Goal: Information Seeking & Learning: Check status

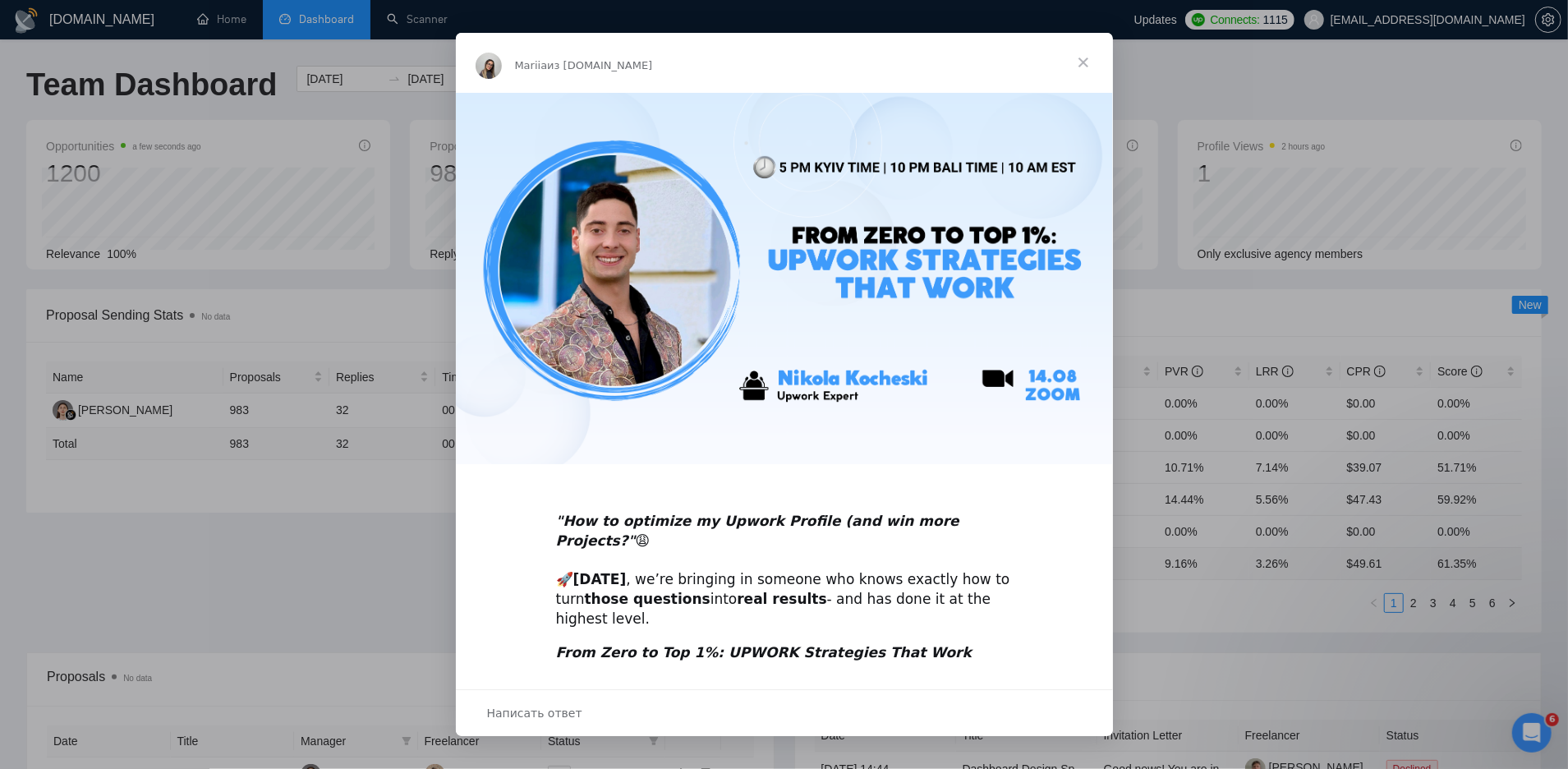
click at [1083, 61] on span "Закрыть" at bounding box center [1082, 62] width 59 height 59
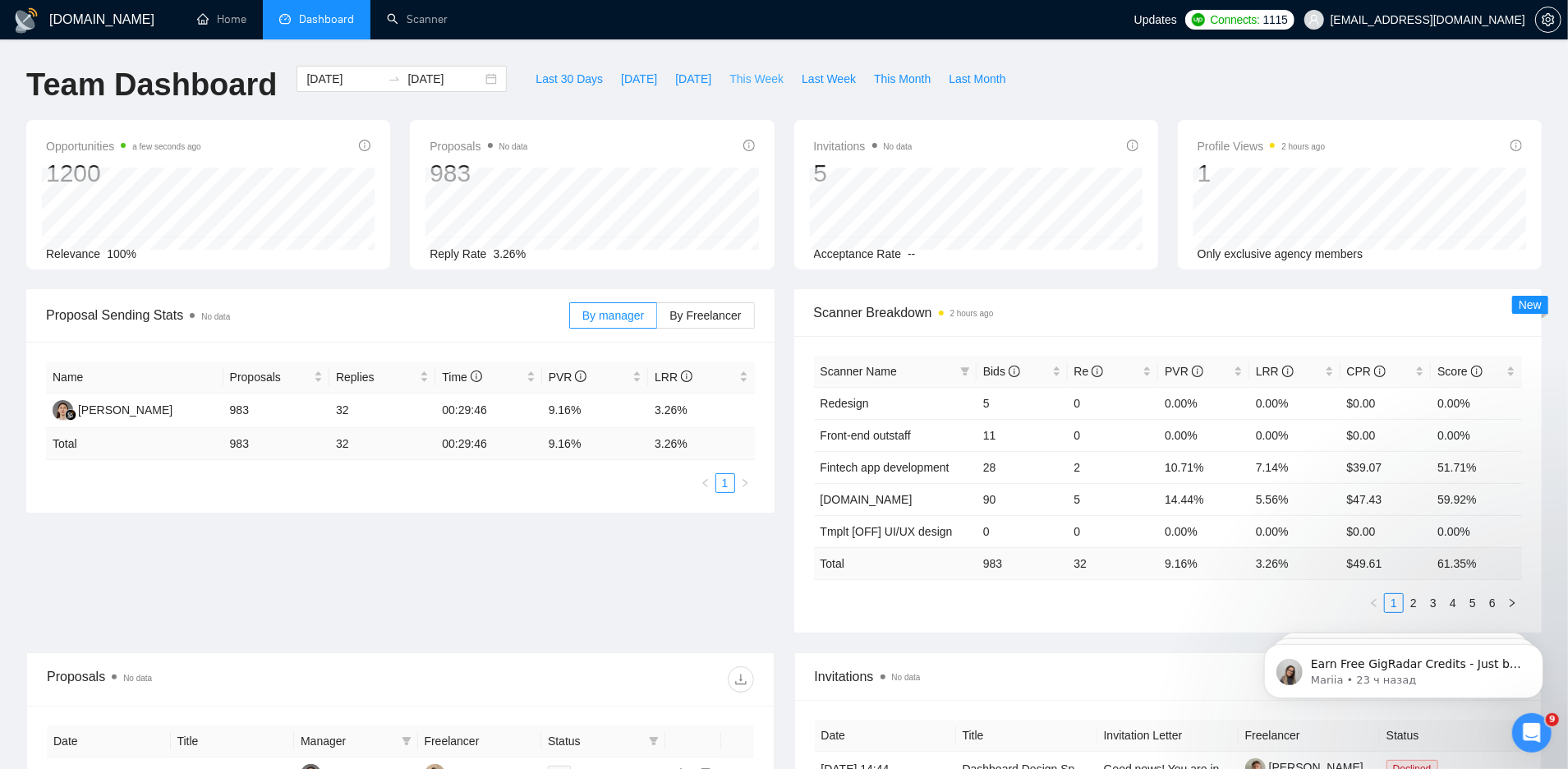
click at [759, 77] on span "This Week" at bounding box center [757, 78] width 55 height 18
type input "[DATE]"
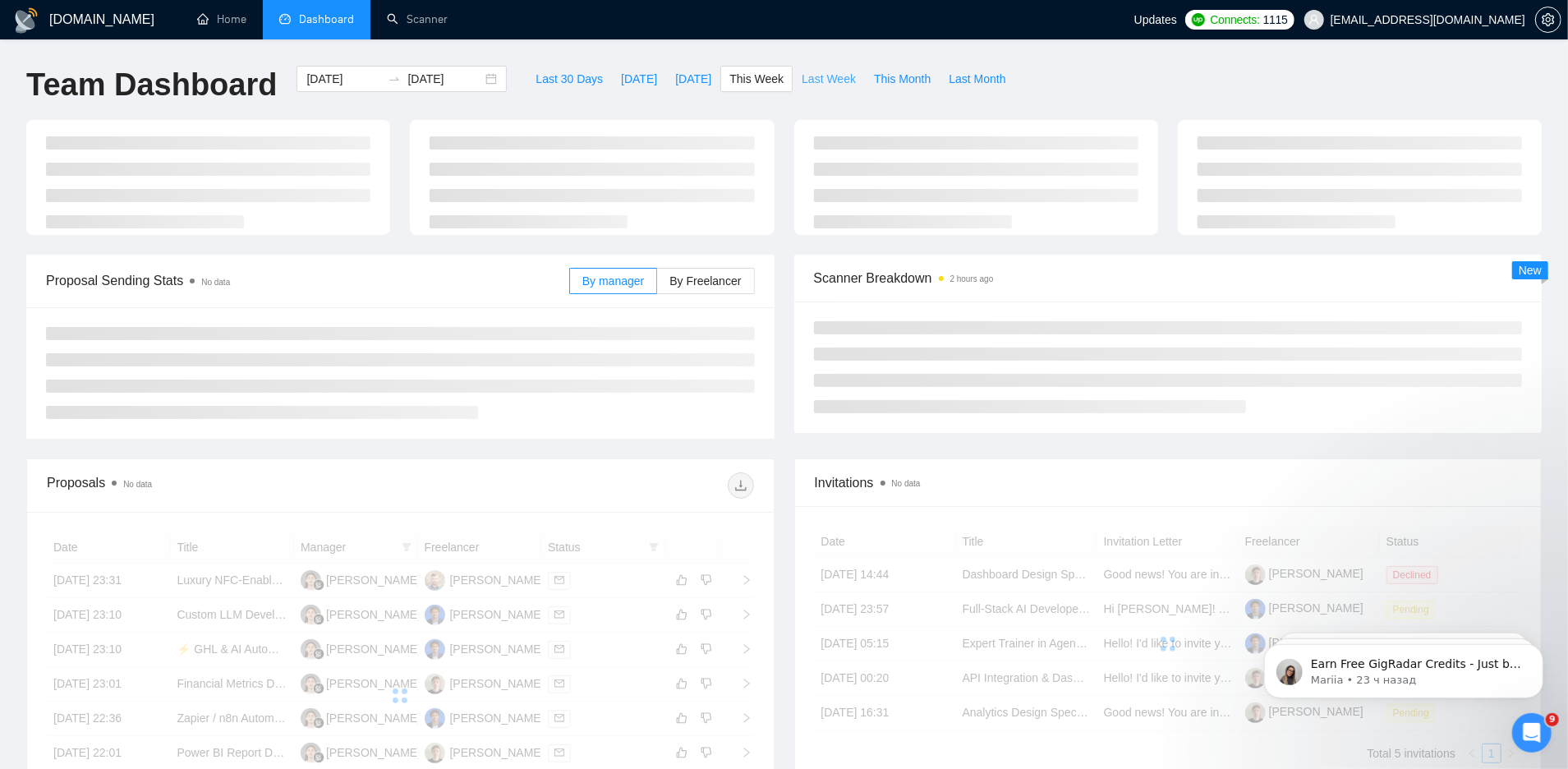
click at [839, 77] on span "Last Week" at bounding box center [828, 78] width 55 height 18
type input "[DATE]"
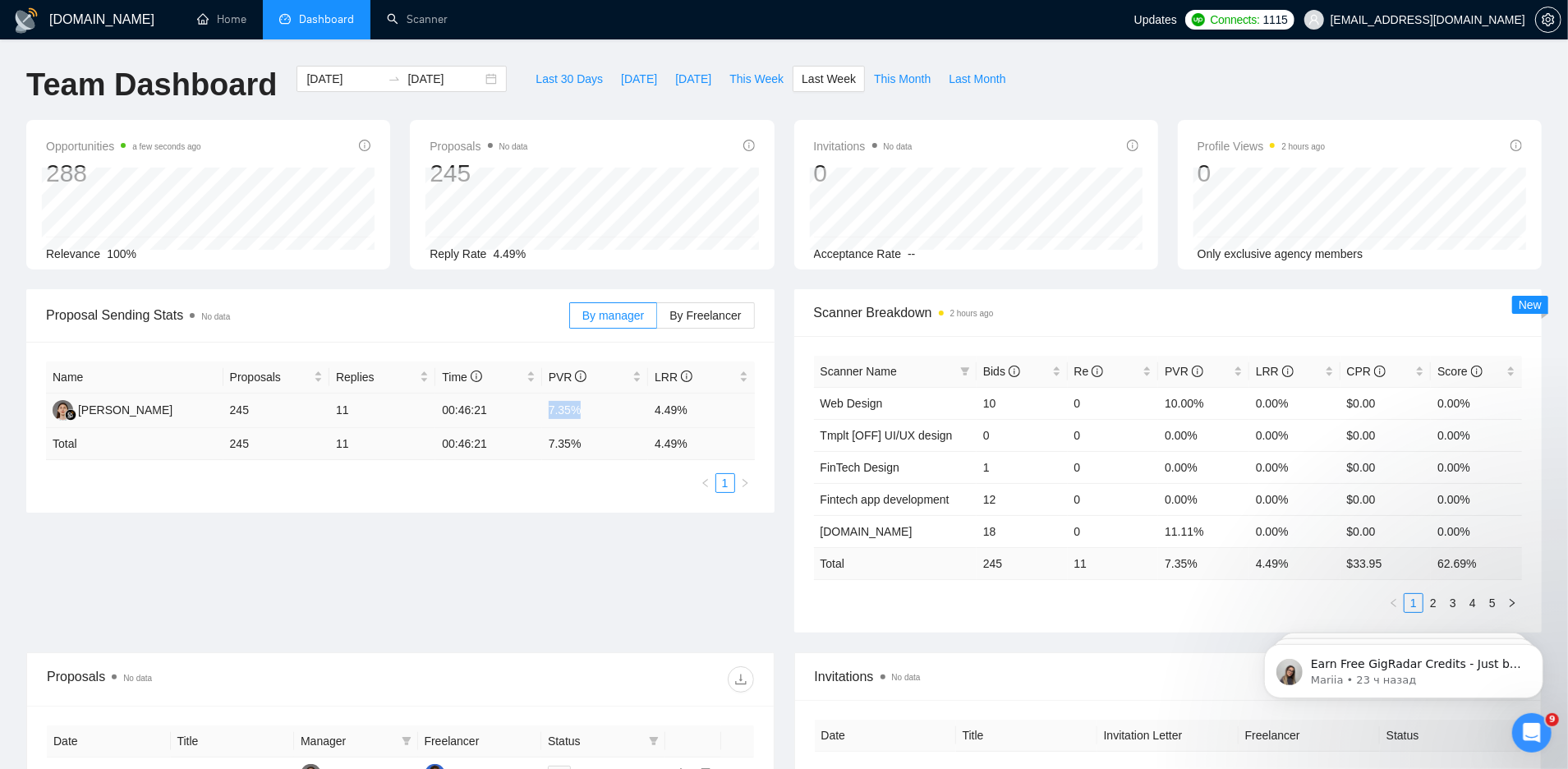
drag, startPoint x: 550, startPoint y: 409, endPoint x: 592, endPoint y: 409, distance: 42.0
click at [592, 409] on td "7.35%" at bounding box center [595, 411] width 106 height 34
copy td "7.35%"
drag, startPoint x: 652, startPoint y: 410, endPoint x: 714, endPoint y: 413, distance: 62.1
click at [717, 414] on td "4.49%" at bounding box center [700, 411] width 106 height 34
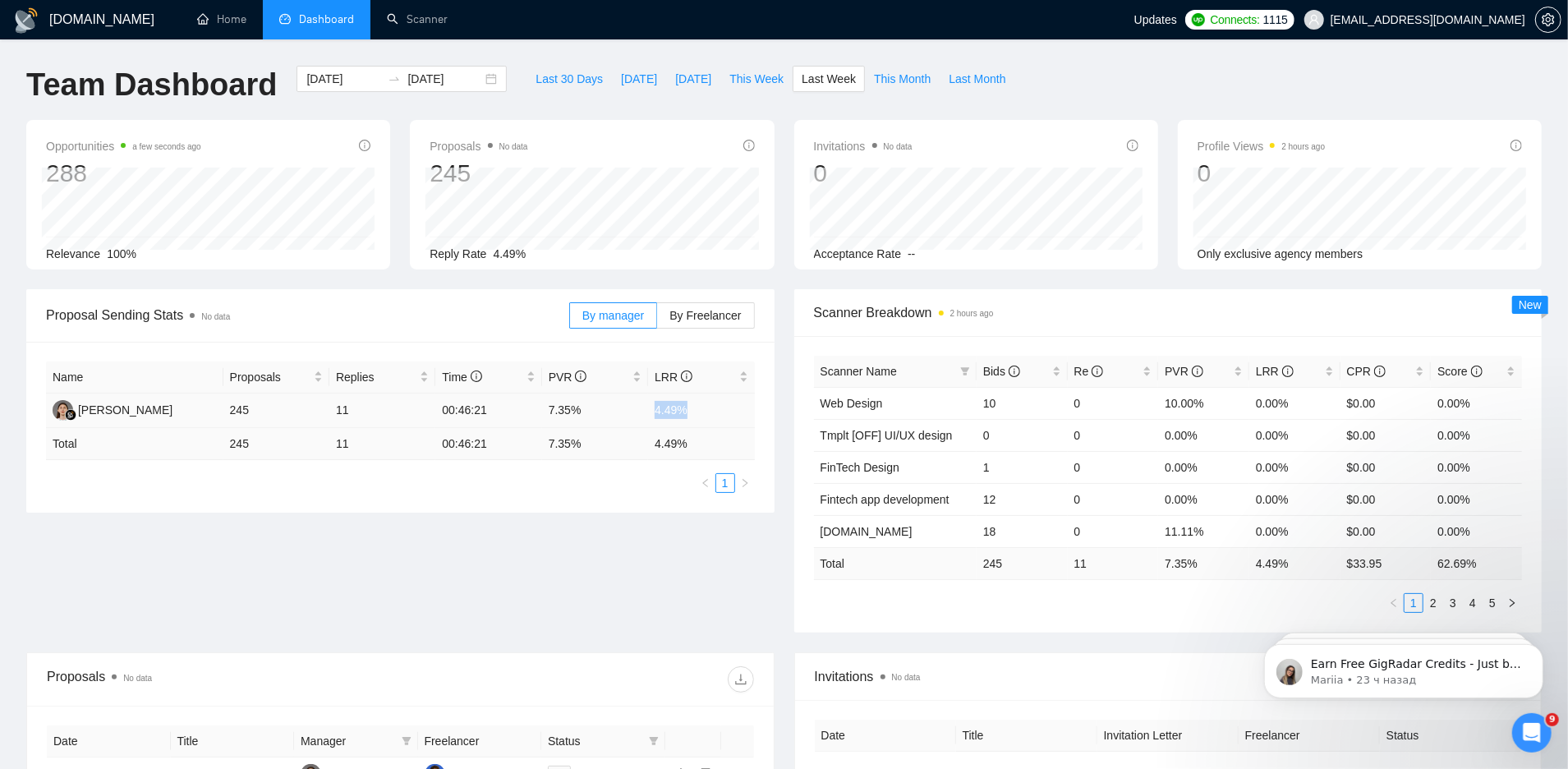
copy td "4.49%"
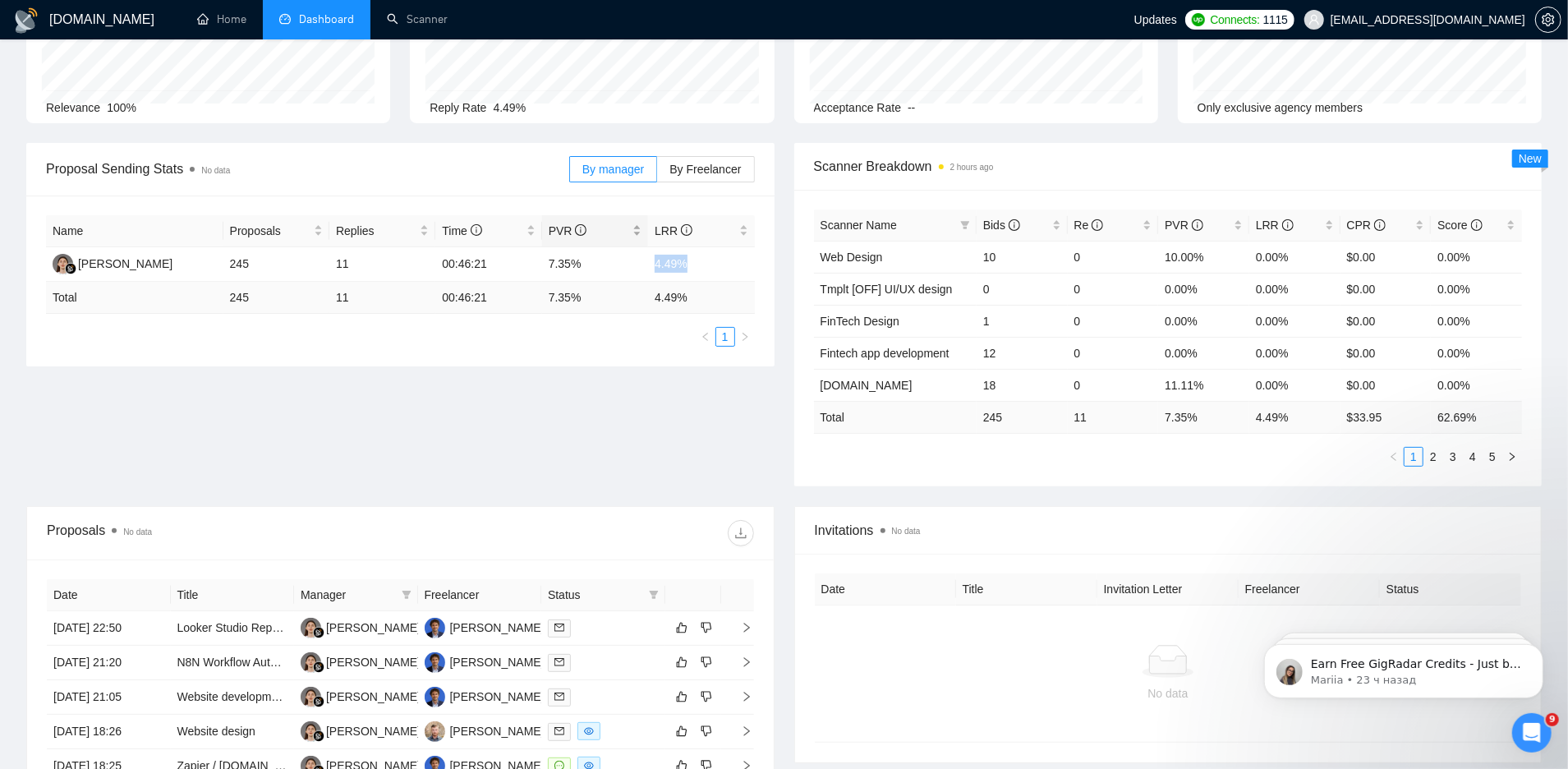
scroll to position [253, 0]
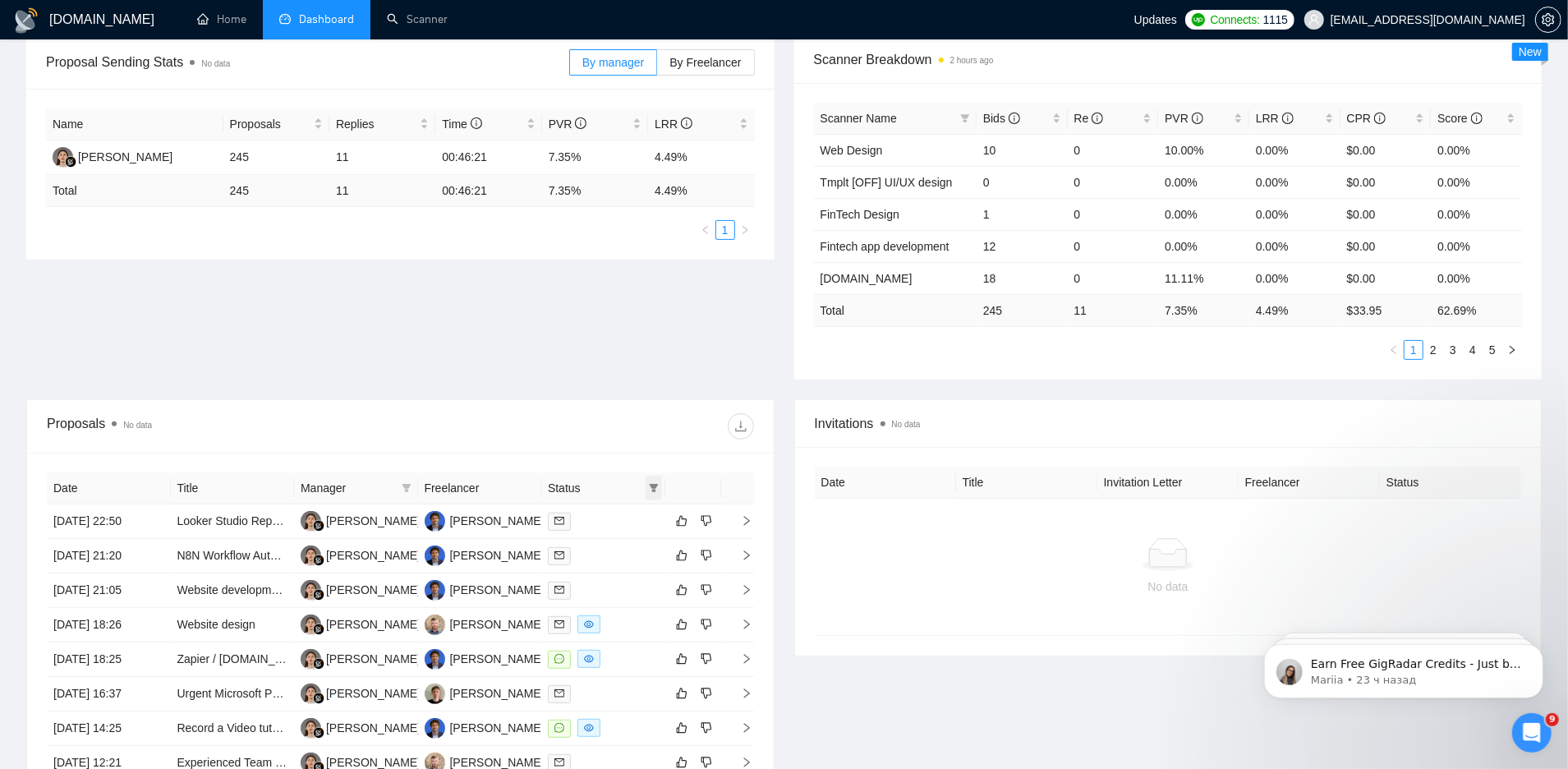
click at [654, 484] on icon "filter" at bounding box center [653, 489] width 9 height 9
click at [584, 517] on input "checkbox" at bounding box center [579, 516] width 13 height 13
checkbox input "true"
click at [518, 419] on div at bounding box center [576, 426] width 353 height 26
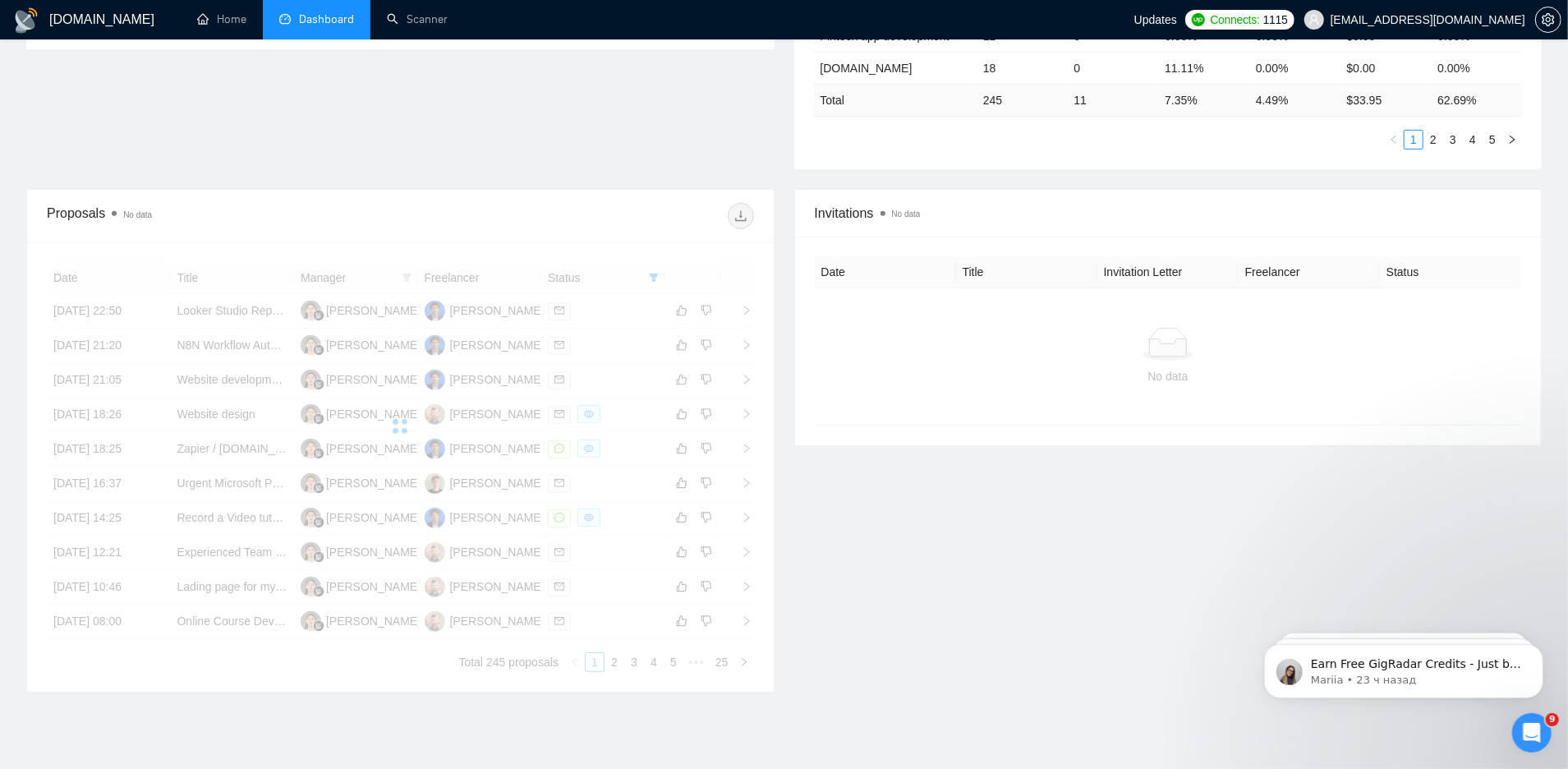
scroll to position [527, 0]
